Goal: Task Accomplishment & Management: Use online tool/utility

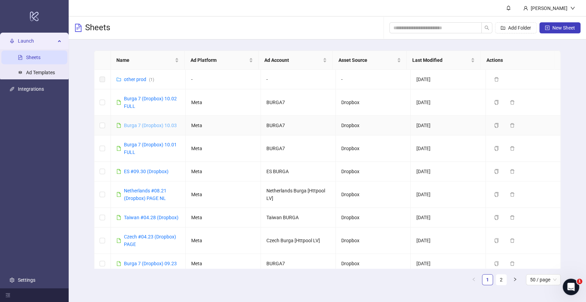
click at [144, 125] on link "Burga 7 (Dropbox) 10.03" at bounding box center [150, 125] width 53 height 5
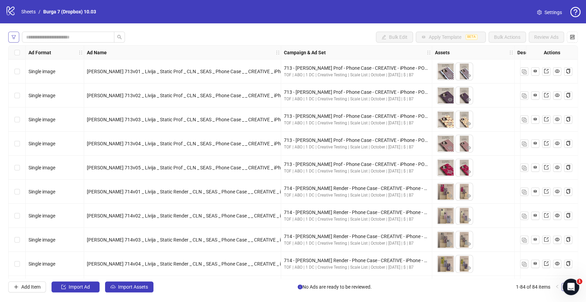
click at [16, 41] on button "button" at bounding box center [13, 37] width 11 height 11
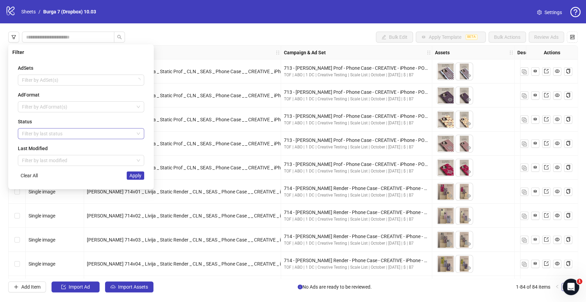
click at [38, 132] on div at bounding box center [77, 134] width 116 height 10
click at [29, 159] on div "Launched" at bounding box center [80, 158] width 115 height 8
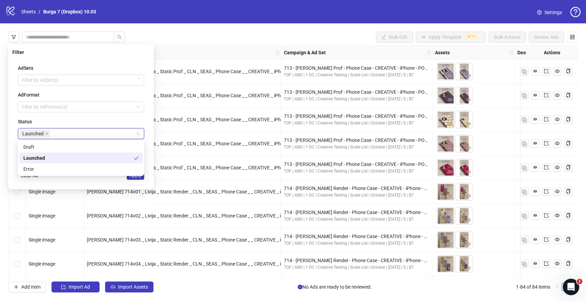
click at [37, 153] on div "Launched" at bounding box center [81, 157] width 124 height 11
click at [38, 145] on div "Draft" at bounding box center [80, 147] width 115 height 8
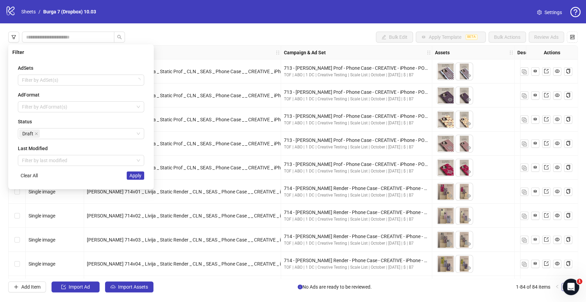
click at [51, 119] on div "Status" at bounding box center [81, 122] width 126 height 8
click at [137, 173] on span "Apply" at bounding box center [135, 175] width 12 height 5
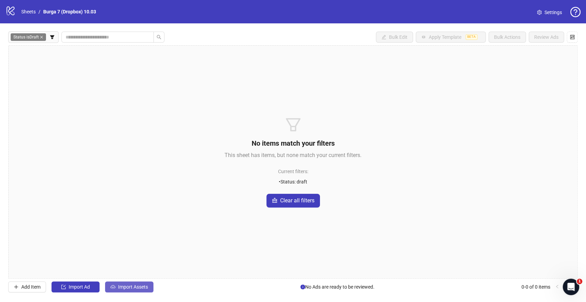
click at [127, 288] on span "Import Assets" at bounding box center [133, 286] width 30 height 5
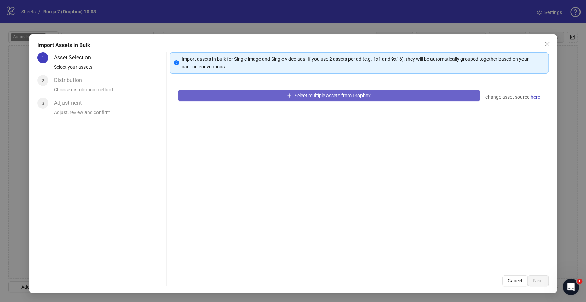
click at [218, 95] on button "Select multiple assets from Dropbox" at bounding box center [329, 95] width 302 height 11
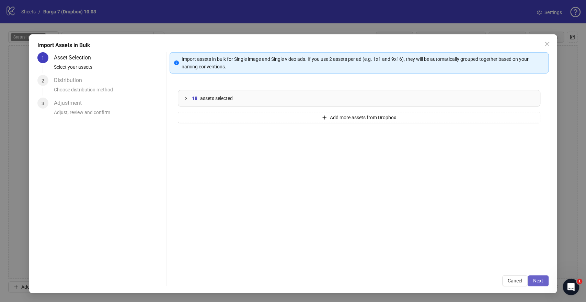
click at [539, 280] on span "Next" at bounding box center [538, 280] width 10 height 5
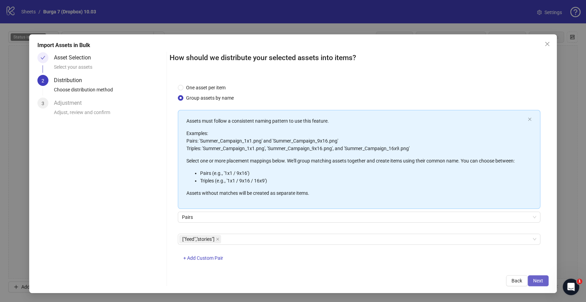
click at [545, 283] on button "Next" at bounding box center [538, 280] width 21 height 11
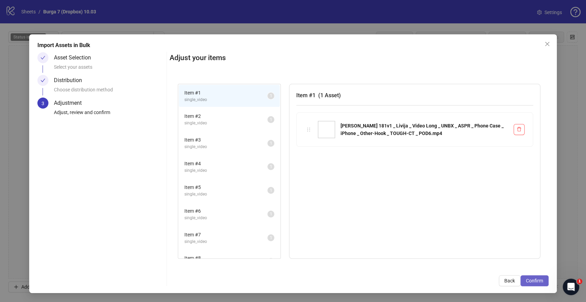
click at [537, 279] on span "Confirm" at bounding box center [534, 280] width 17 height 5
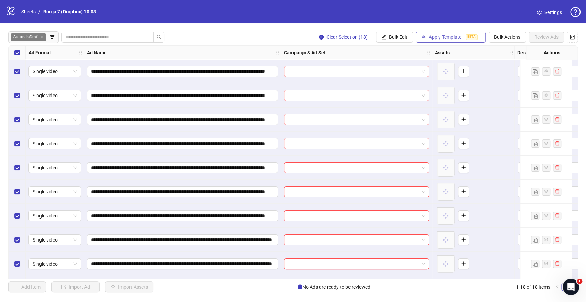
click at [443, 38] on span "Apply Template" at bounding box center [445, 36] width 33 height 5
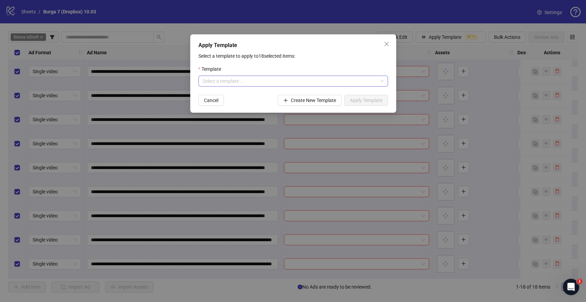
click at [265, 79] on input "search" at bounding box center [290, 81] width 175 height 10
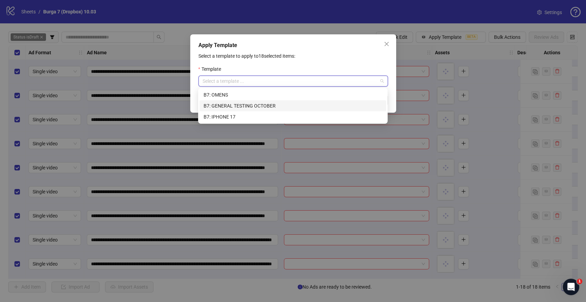
click at [217, 105] on div "B7: GENERAL TESTING OCTOBER" at bounding box center [293, 106] width 179 height 8
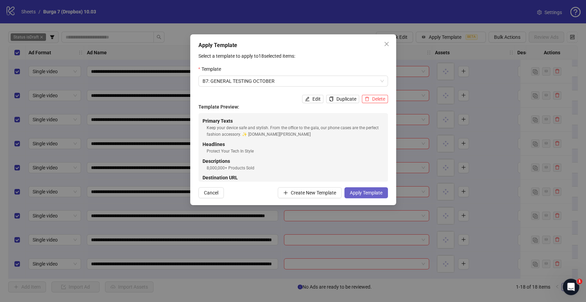
click at [365, 193] on span "Apply Template" at bounding box center [366, 192] width 33 height 5
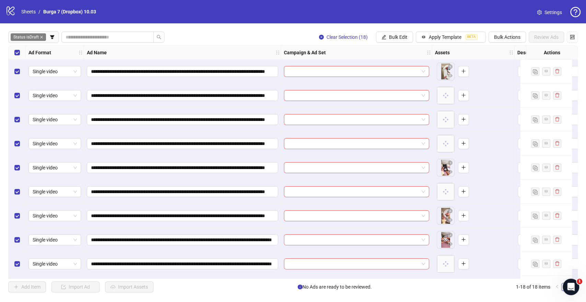
click at [13, 54] on div "Select all rows" at bounding box center [17, 53] width 17 height 14
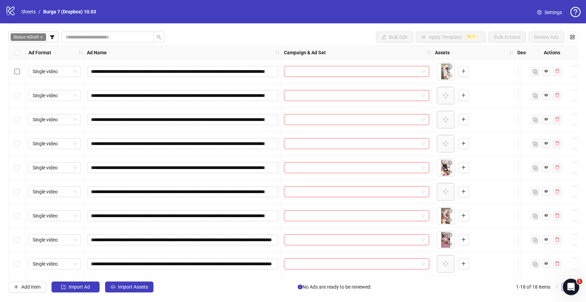
click at [18, 73] on label "Select row 1" at bounding box center [16, 72] width 5 height 8
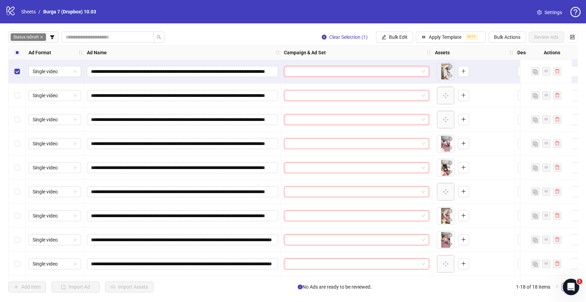
click at [20, 191] on div "Select row 6" at bounding box center [17, 192] width 17 height 24
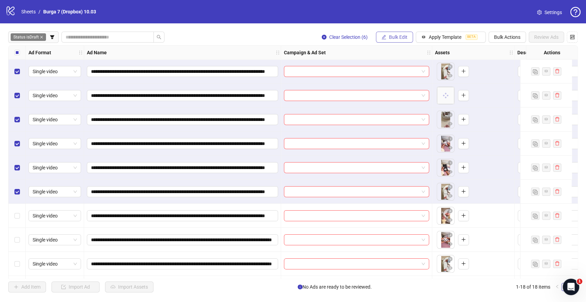
click at [389, 34] on span "Bulk Edit" at bounding box center [398, 36] width 19 height 5
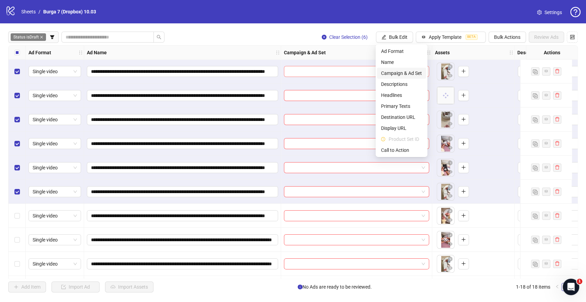
drag, startPoint x: 385, startPoint y: 71, endPoint x: 376, endPoint y: 70, distance: 8.3
click at [385, 71] on span "Campaign & Ad Set" at bounding box center [401, 73] width 41 height 8
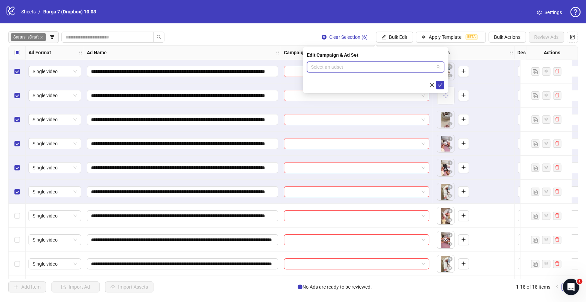
click at [363, 69] on input "search" at bounding box center [372, 67] width 123 height 10
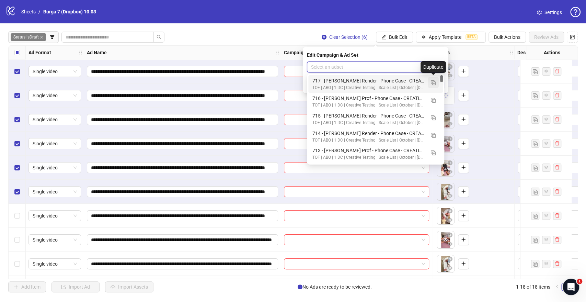
click at [434, 81] on img "button" at bounding box center [433, 82] width 5 height 5
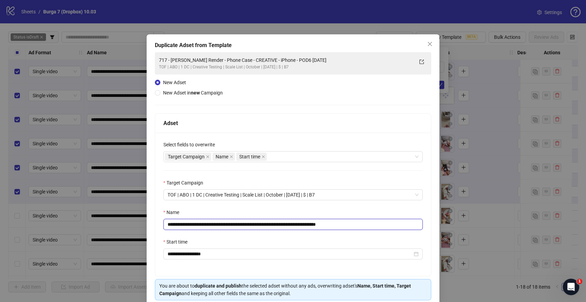
drag, startPoint x: 311, startPoint y: 226, endPoint x: 102, endPoint y: 227, distance: 209.8
click at [102, 227] on div "**********" at bounding box center [293, 151] width 586 height 302
paste input "text"
drag, startPoint x: 284, startPoint y: 224, endPoint x: 333, endPoint y: 224, distance: 49.1
click at [333, 224] on input "**********" at bounding box center [293, 224] width 260 height 11
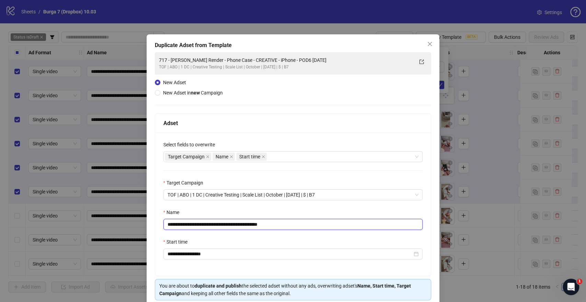
scroll to position [29, 0]
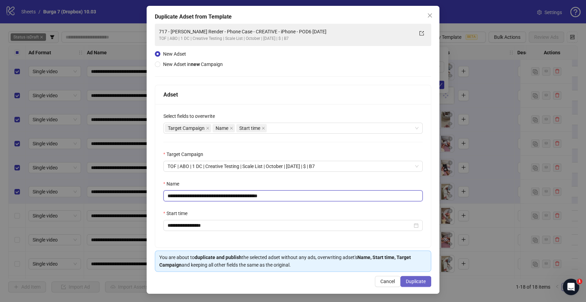
type input "**********"
click at [406, 282] on span "Duplicate" at bounding box center [416, 280] width 20 height 5
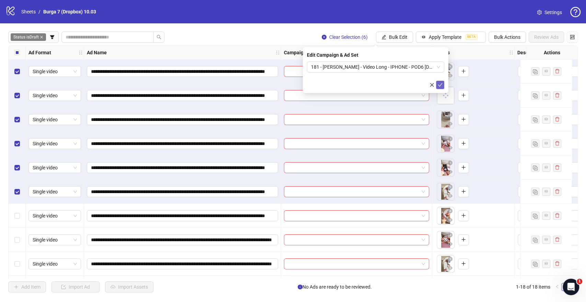
click at [440, 84] on icon "check" at bounding box center [440, 84] width 5 height 5
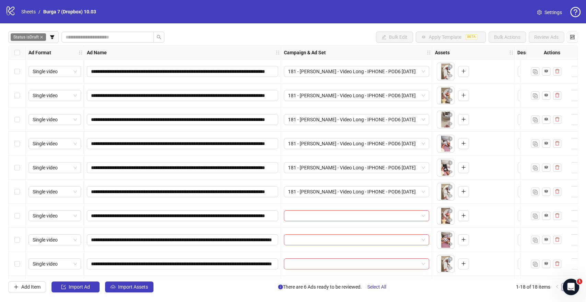
click at [13, 213] on div "Select row 7" at bounding box center [17, 216] width 17 height 24
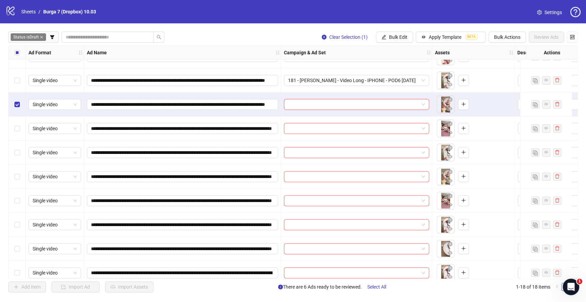
scroll to position [114, 0]
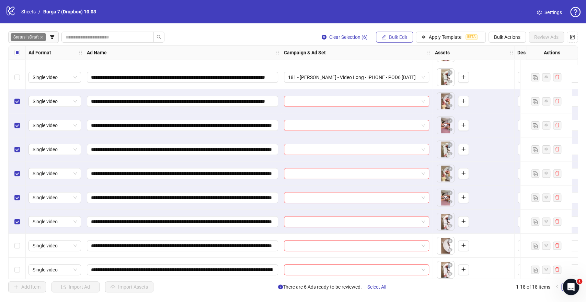
click at [396, 39] on span "Bulk Edit" at bounding box center [398, 36] width 19 height 5
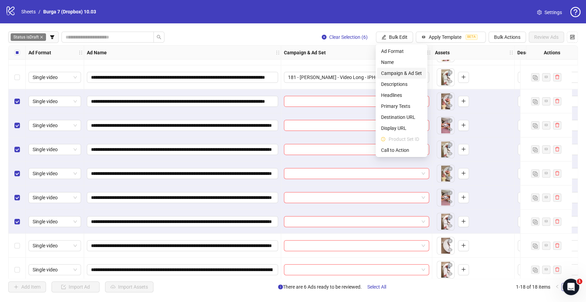
click at [408, 73] on span "Campaign & Ad Set" at bounding box center [401, 73] width 41 height 8
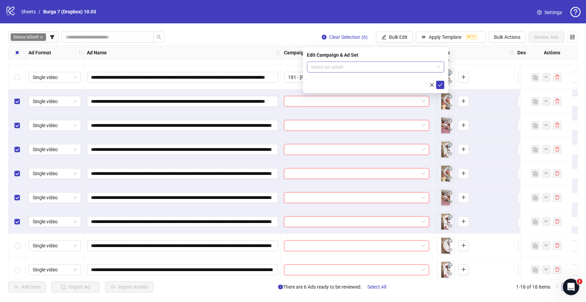
click at [350, 64] on input "search" at bounding box center [372, 67] width 123 height 10
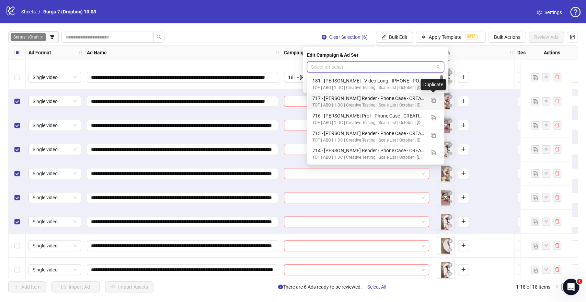
click at [435, 84] on div "Duplicate" at bounding box center [433, 85] width 25 height 12
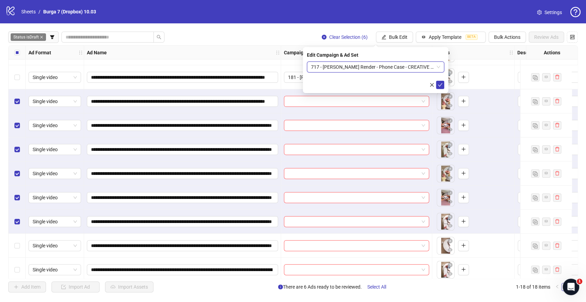
click at [436, 67] on span "717 - [PERSON_NAME] Render - Phone Case - CREATIVE - iPhone - POD6 [DATE]" at bounding box center [375, 67] width 129 height 10
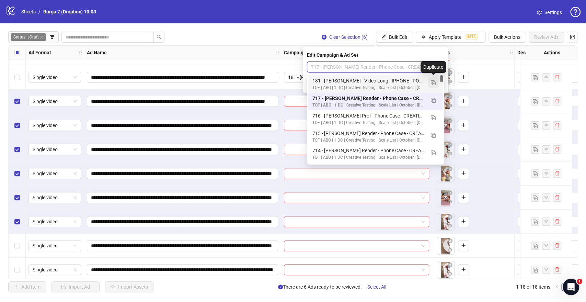
click at [433, 82] on img "button" at bounding box center [433, 82] width 5 height 5
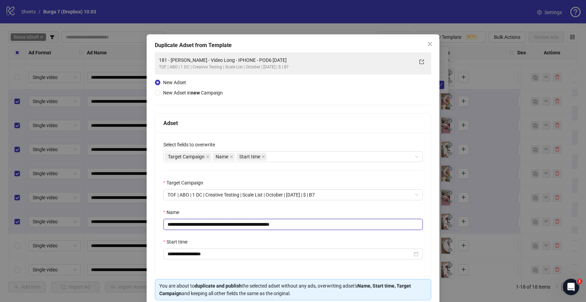
drag, startPoint x: 258, startPoint y: 224, endPoint x: 63, endPoint y: 218, distance: 194.5
click at [63, 218] on div "**********" at bounding box center [293, 151] width 586 height 302
paste input "text"
drag, startPoint x: 284, startPoint y: 222, endPoint x: 459, endPoint y: 238, distance: 175.6
click at [459, 238] on div "**********" at bounding box center [293, 151] width 586 height 302
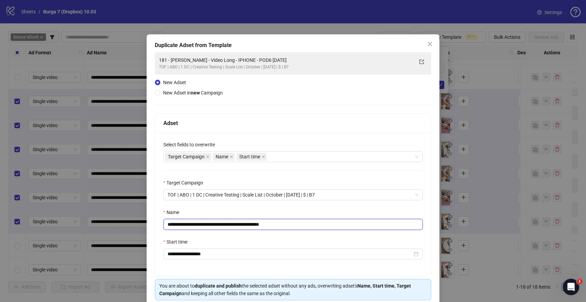
click at [259, 225] on input "**********" at bounding box center [293, 224] width 260 height 11
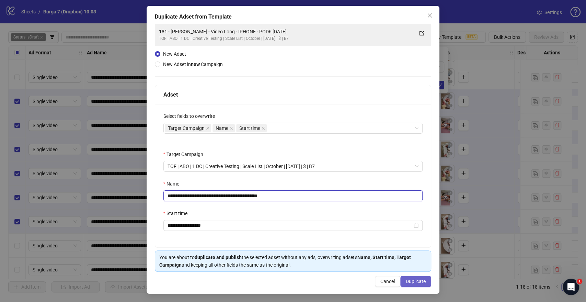
type input "**********"
click at [410, 282] on span "Duplicate" at bounding box center [416, 280] width 20 height 5
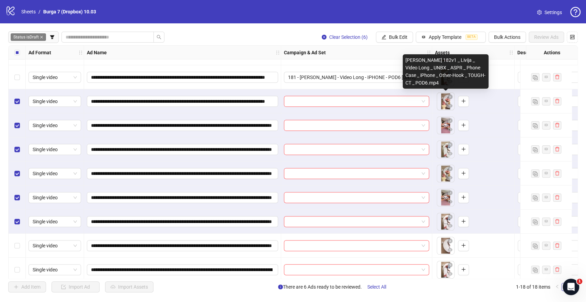
click at [442, 84] on div "[PERSON_NAME] 182v1 _ Livija _ Video Long _ UNBX _ ASPR _ Phone Case _ iPhone _…" at bounding box center [446, 71] width 86 height 34
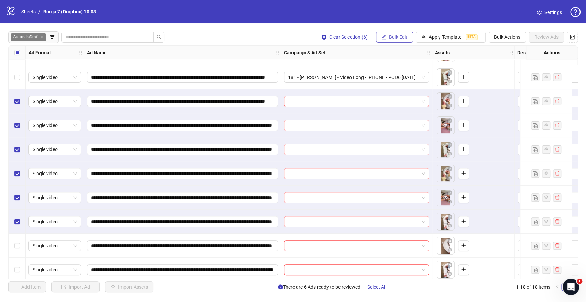
click at [386, 36] on button "Bulk Edit" at bounding box center [394, 37] width 37 height 11
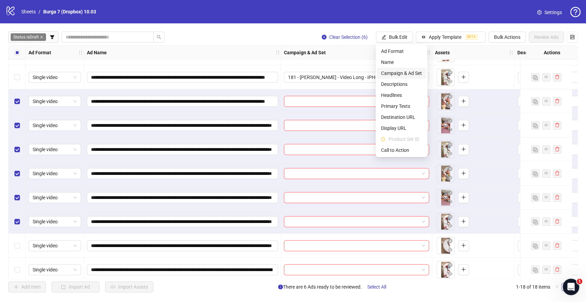
click at [397, 72] on span "Campaign & Ad Set" at bounding box center [401, 73] width 41 height 8
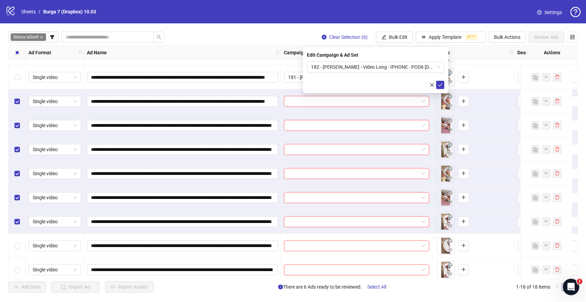
drag, startPoint x: 440, startPoint y: 84, endPoint x: 294, endPoint y: 112, distance: 148.5
click at [440, 84] on icon "check" at bounding box center [440, 84] width 5 height 5
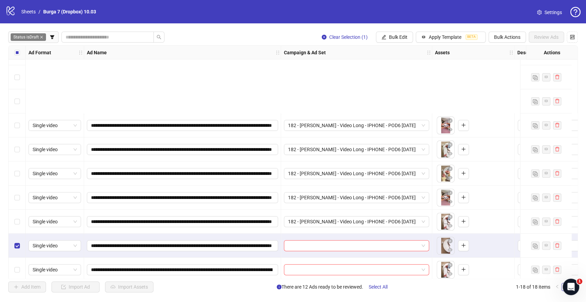
scroll to position [217, 0]
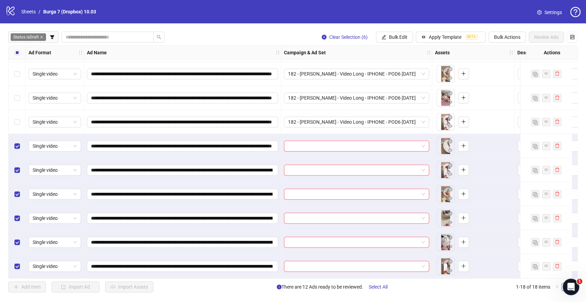
drag, startPoint x: 389, startPoint y: 38, endPoint x: 378, endPoint y: 75, distance: 38.6
click at [389, 38] on span "Bulk Edit" at bounding box center [398, 36] width 19 height 5
click at [394, 71] on span "Campaign & Ad Set" at bounding box center [401, 73] width 41 height 8
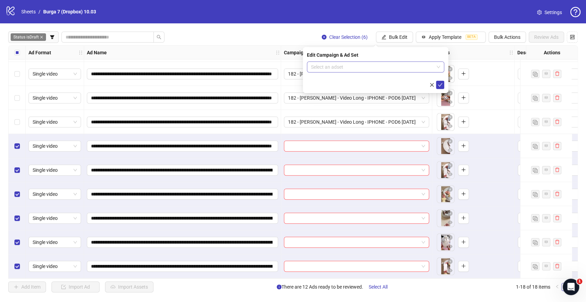
click at [341, 66] on input "search" at bounding box center [372, 67] width 123 height 10
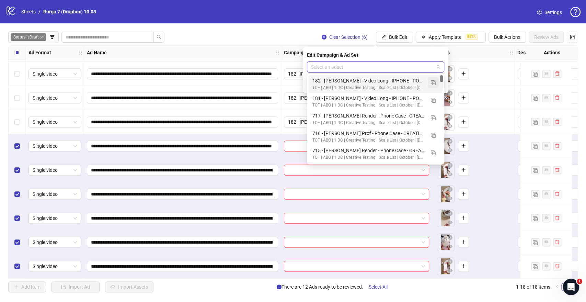
click at [437, 83] on button "button" at bounding box center [433, 82] width 11 height 11
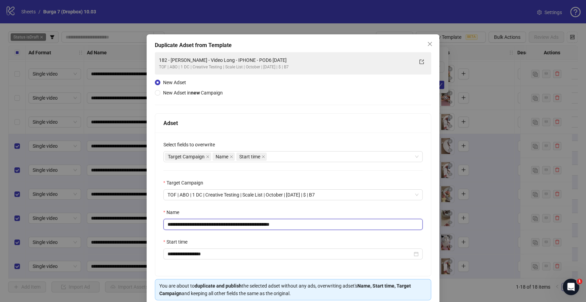
drag, startPoint x: 205, startPoint y: 227, endPoint x: 48, endPoint y: 236, distance: 157.2
click at [46, 238] on div "**********" at bounding box center [293, 151] width 586 height 302
paste input "text"
drag, startPoint x: 291, startPoint y: 222, endPoint x: 414, endPoint y: 230, distance: 123.9
click at [374, 228] on input "**********" at bounding box center [293, 224] width 260 height 11
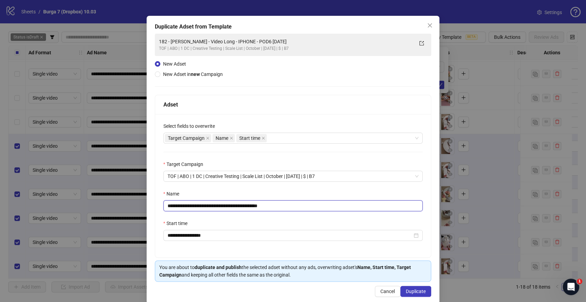
scroll to position [29, 0]
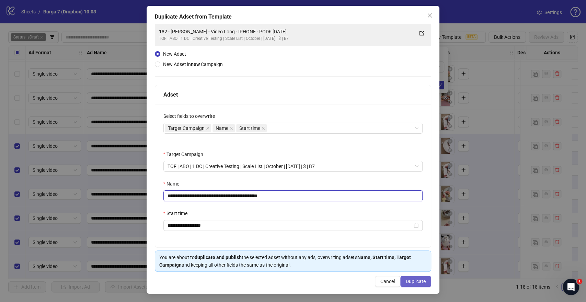
type input "**********"
click at [419, 285] on button "Duplicate" at bounding box center [415, 281] width 31 height 11
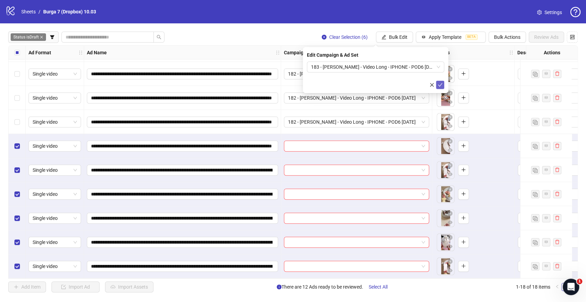
click at [442, 85] on icon "check" at bounding box center [440, 84] width 5 height 5
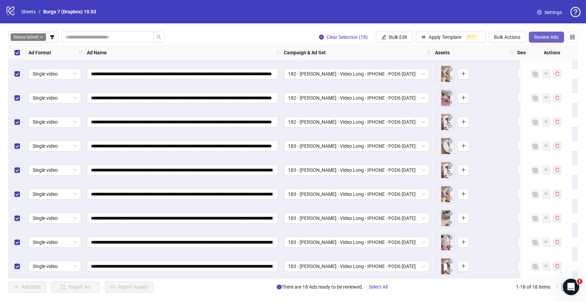
click at [539, 37] on span "Review Ads" at bounding box center [546, 36] width 24 height 5
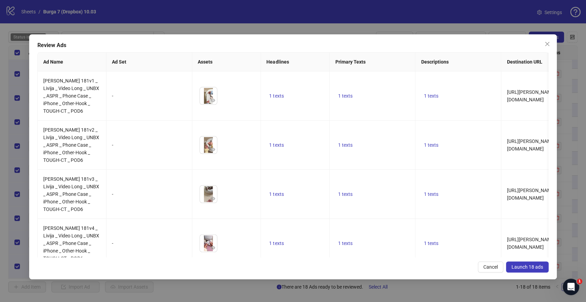
click at [522, 264] on span "Launch 18 ads" at bounding box center [528, 266] width 32 height 5
